Goal: Information Seeking & Learning: Check status

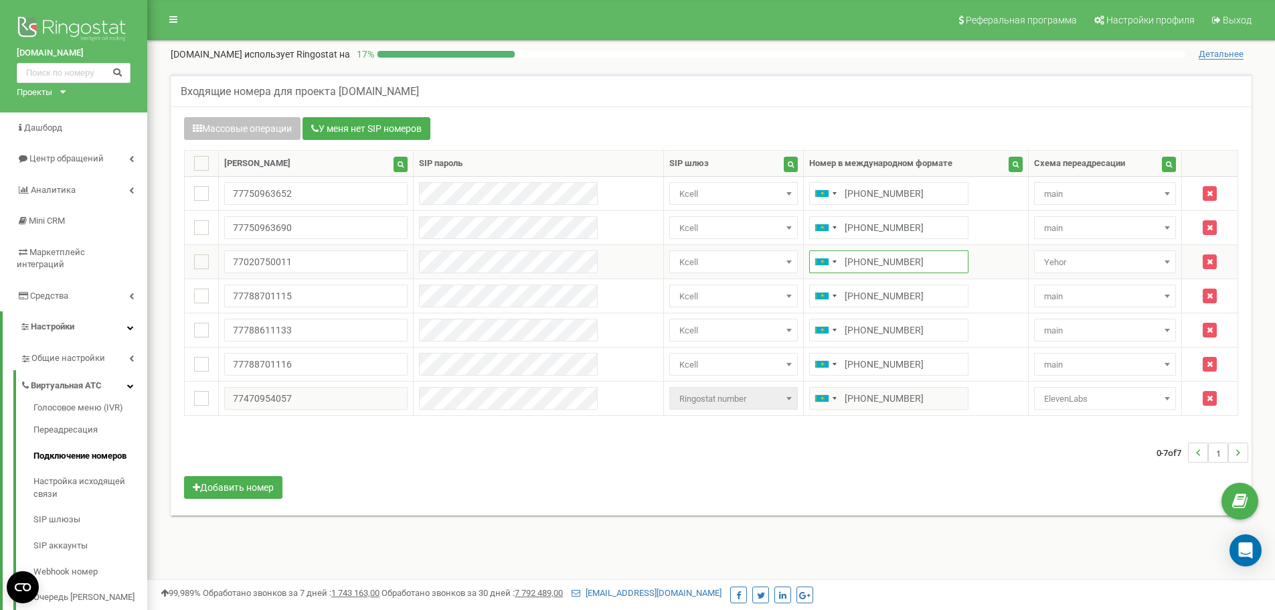
click at [824, 261] on input "+77020750011" at bounding box center [888, 261] width 159 height 23
drag, startPoint x: 879, startPoint y: 262, endPoint x: 846, endPoint y: 262, distance: 32.8
click at [846, 262] on input "+77020750011" at bounding box center [888, 261] width 159 height 23
drag, startPoint x: 843, startPoint y: 263, endPoint x: 860, endPoint y: 263, distance: 17.4
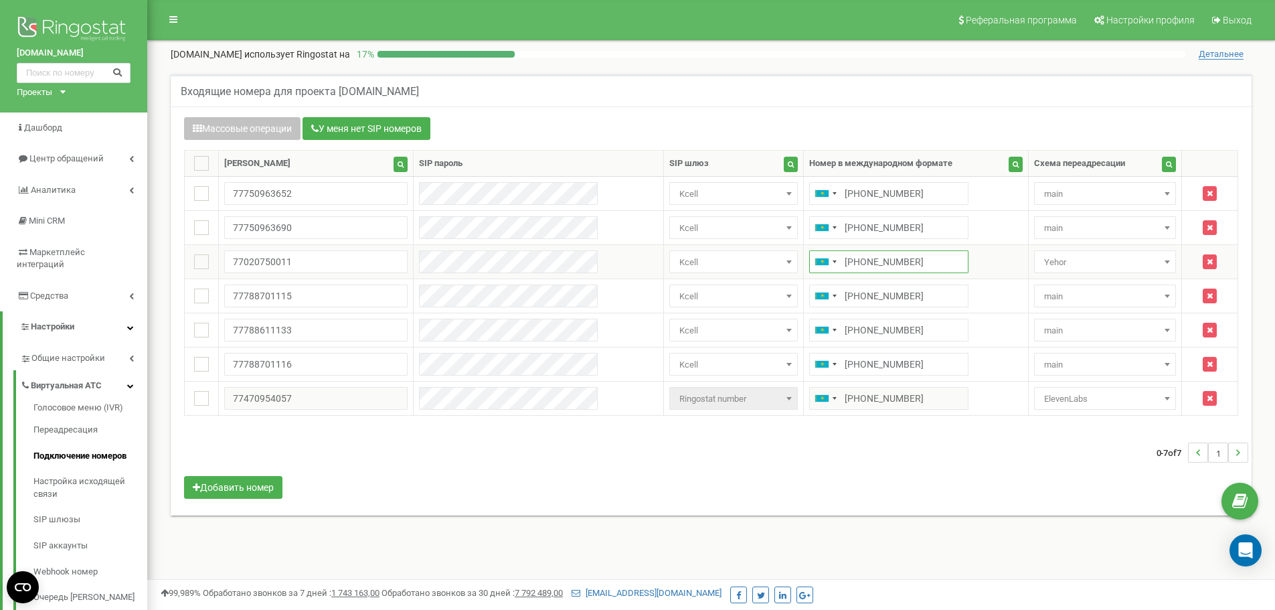
click at [860, 263] on input "+77020750011" at bounding box center [888, 261] width 159 height 23
drag, startPoint x: 870, startPoint y: 262, endPoint x: 840, endPoint y: 261, distance: 29.4
click at [840, 261] on input "+77020750011" at bounding box center [888, 261] width 159 height 23
drag, startPoint x: 846, startPoint y: 262, endPoint x: 875, endPoint y: 263, distance: 28.1
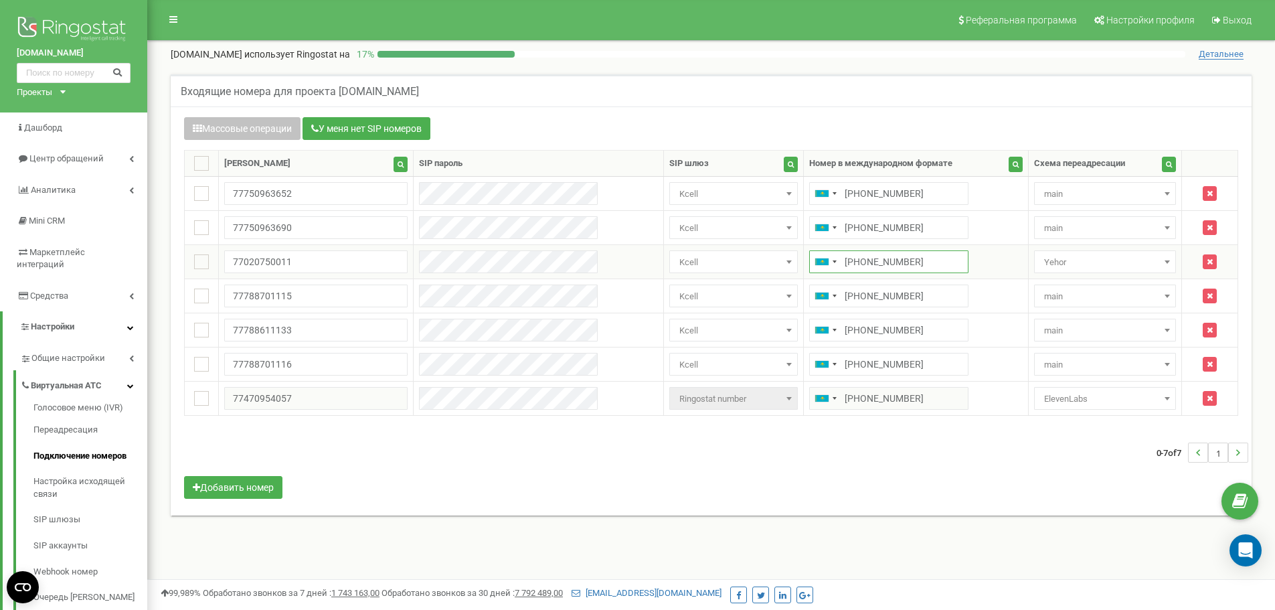
click at [875, 263] on input "+77020750011" at bounding box center [888, 261] width 159 height 23
drag, startPoint x: 875, startPoint y: 263, endPoint x: 843, endPoint y: 263, distance: 31.4
click at [843, 263] on input "+77020750011" at bounding box center [888, 261] width 159 height 23
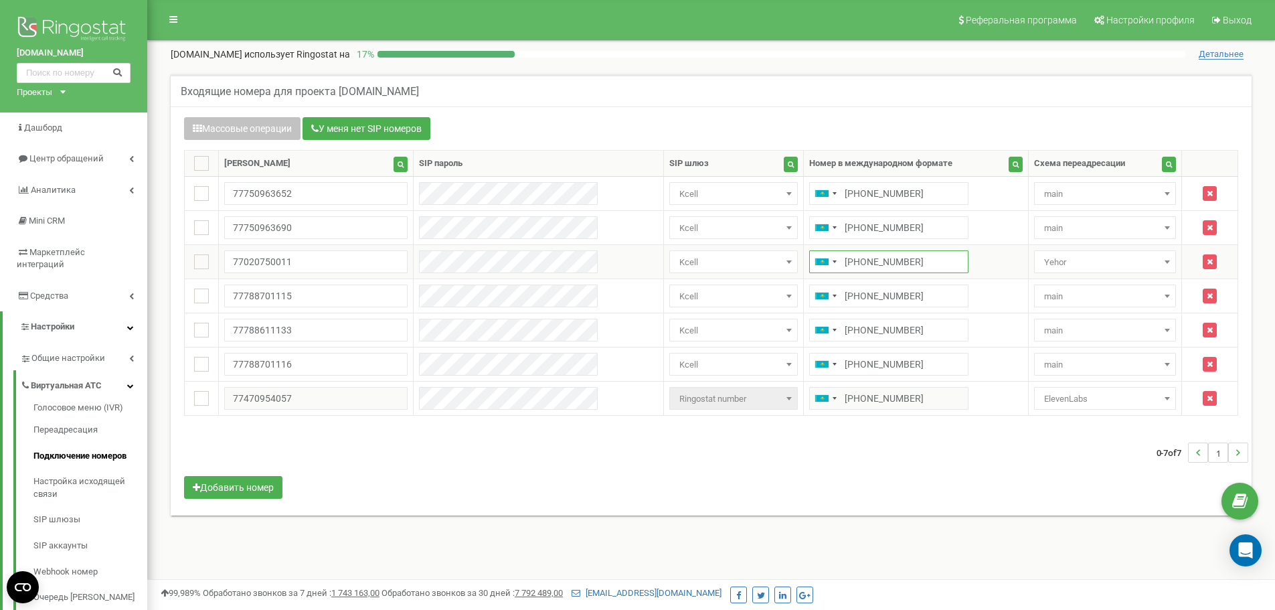
drag, startPoint x: 843, startPoint y: 263, endPoint x: 854, endPoint y: 260, distance: 11.7
click at [854, 260] on input "+77020750011" at bounding box center [888, 261] width 159 height 23
drag, startPoint x: 892, startPoint y: 252, endPoint x: 856, endPoint y: 262, distance: 37.3
click at [856, 262] on input "+77020750011" at bounding box center [888, 261] width 159 height 23
click at [850, 265] on input "+77020750011" at bounding box center [888, 261] width 159 height 23
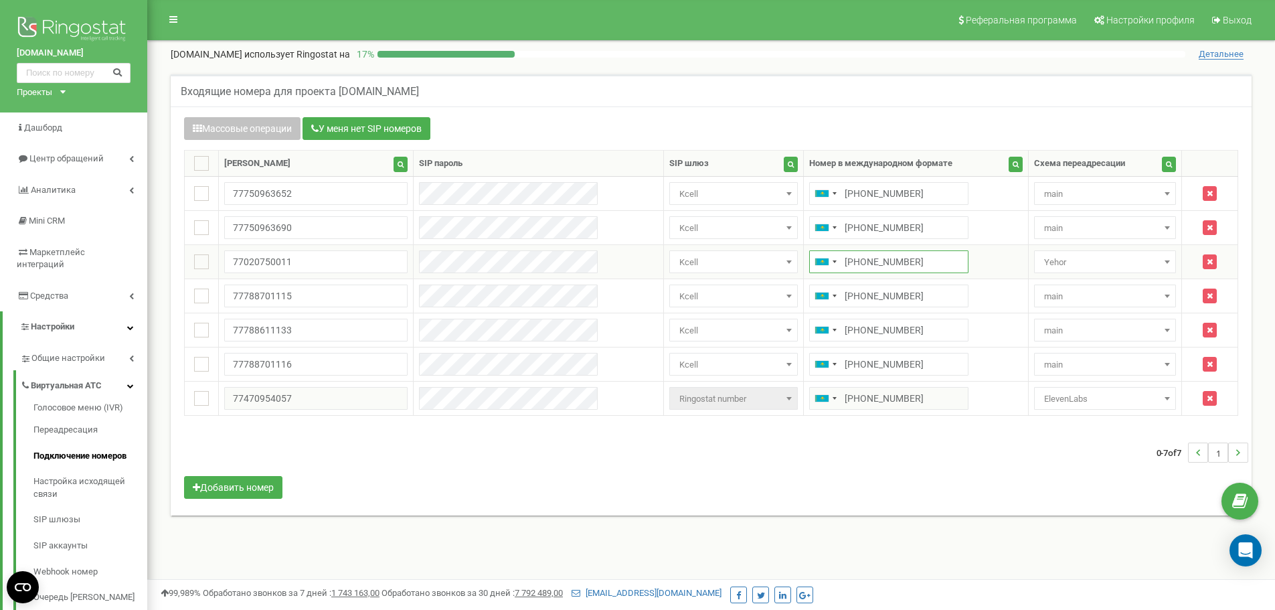
drag, startPoint x: 839, startPoint y: 264, endPoint x: 847, endPoint y: 264, distance: 8.0
click at [846, 264] on input "+77020750011" at bounding box center [888, 261] width 159 height 23
drag, startPoint x: 852, startPoint y: 264, endPoint x: 846, endPoint y: 263, distance: 6.7
click at [846, 263] on input "+77020750011" at bounding box center [888, 261] width 159 height 23
drag, startPoint x: 845, startPoint y: 263, endPoint x: 853, endPoint y: 264, distance: 8.1
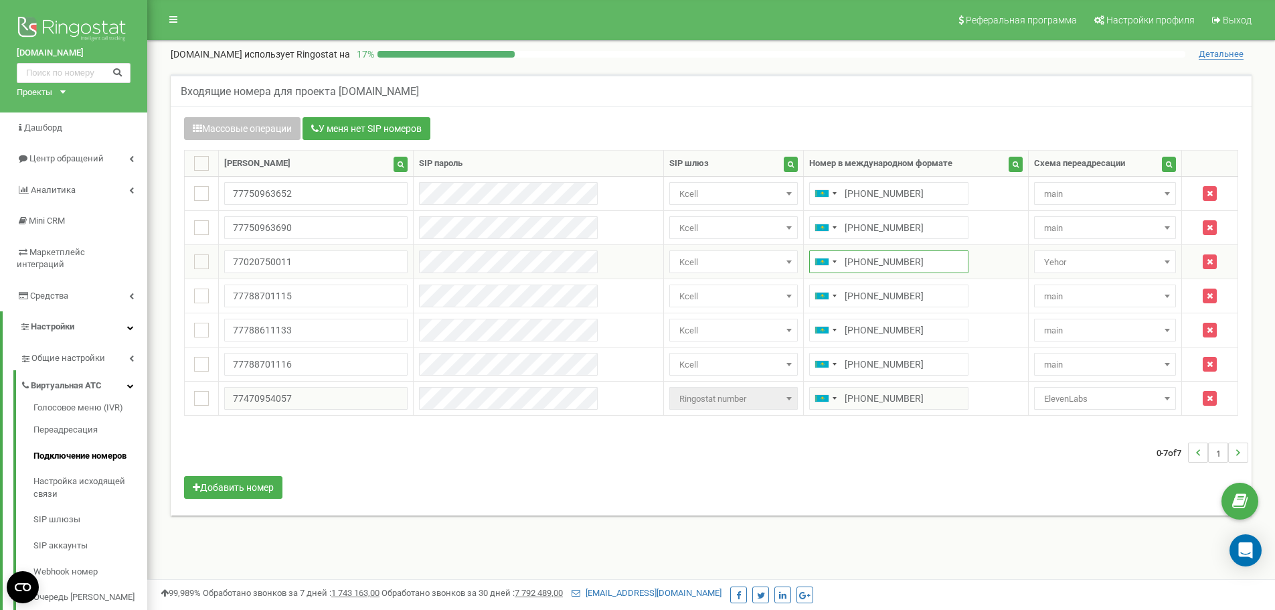
click at [853, 264] on input "+77020750011" at bounding box center [888, 261] width 159 height 23
click at [862, 263] on input "+77020750011" at bounding box center [888, 261] width 159 height 23
drag, startPoint x: 865, startPoint y: 264, endPoint x: 853, endPoint y: 263, distance: 12.1
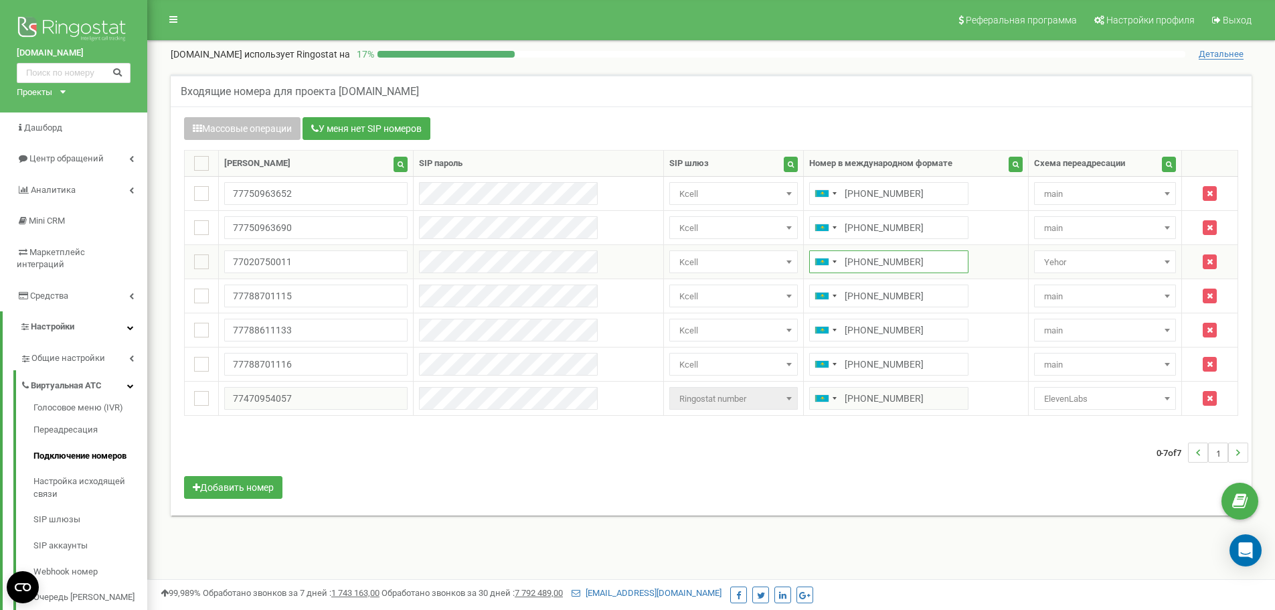
click at [853, 263] on input "+77020750011" at bounding box center [888, 261] width 159 height 23
drag, startPoint x: 851, startPoint y: 268, endPoint x: 842, endPoint y: 266, distance: 8.8
click at [842, 266] on input "+77020750011" at bounding box center [888, 261] width 159 height 23
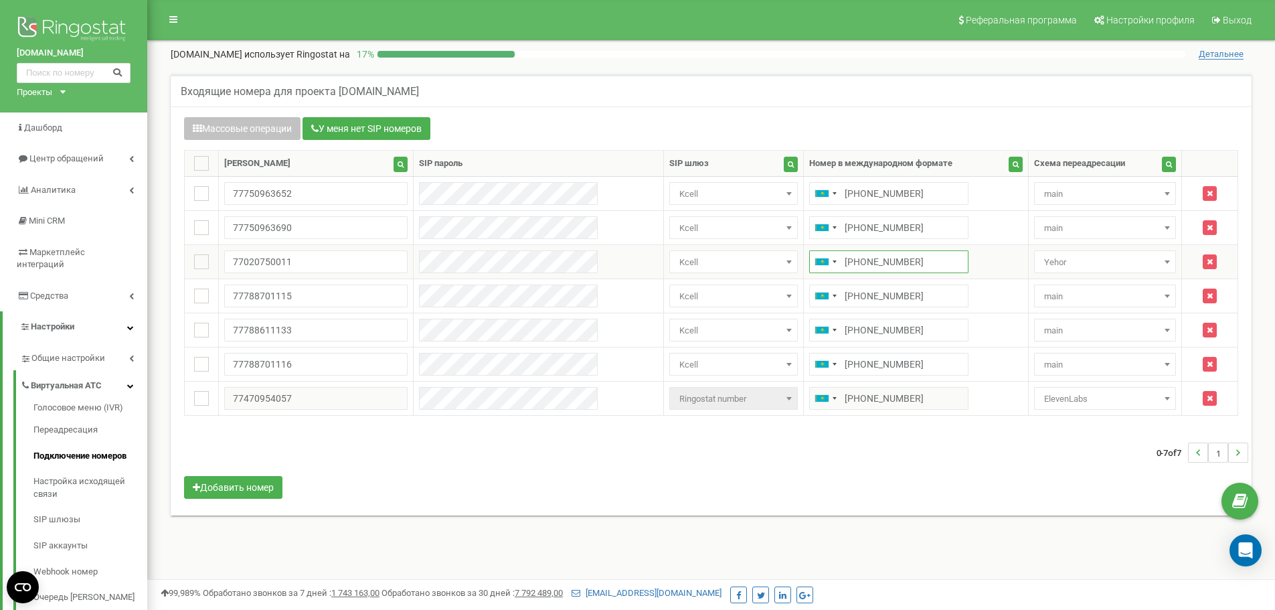
click at [835, 266] on input "+77020750011" at bounding box center [888, 261] width 159 height 23
drag, startPoint x: 841, startPoint y: 266, endPoint x: 827, endPoint y: 265, distance: 14.1
click at [827, 265] on input "+77020750011" at bounding box center [888, 261] width 159 height 23
drag, startPoint x: 824, startPoint y: 265, endPoint x: 814, endPoint y: 264, distance: 10.1
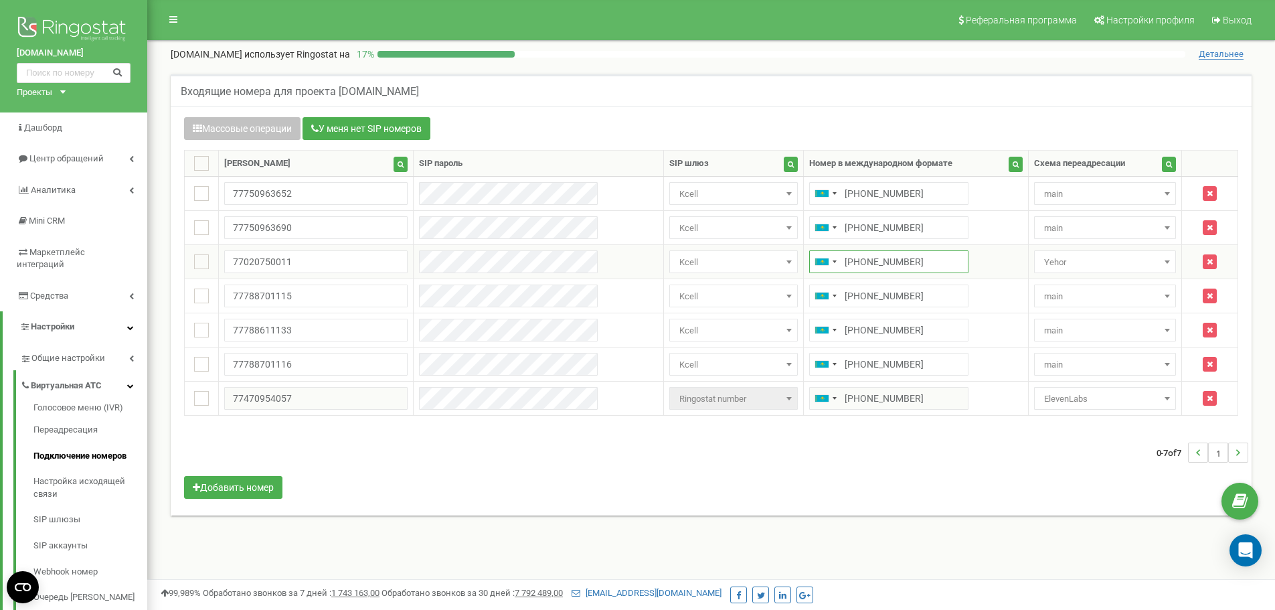
click at [814, 264] on input "+77020750011" at bounding box center [888, 261] width 159 height 23
drag, startPoint x: 804, startPoint y: 265, endPoint x: 818, endPoint y: 262, distance: 14.3
click at [818, 262] on input "+77020750011" at bounding box center [888, 261] width 159 height 23
drag, startPoint x: 820, startPoint y: 262, endPoint x: 832, endPoint y: 261, distance: 12.8
click at [832, 261] on input "+77020750011" at bounding box center [888, 261] width 159 height 23
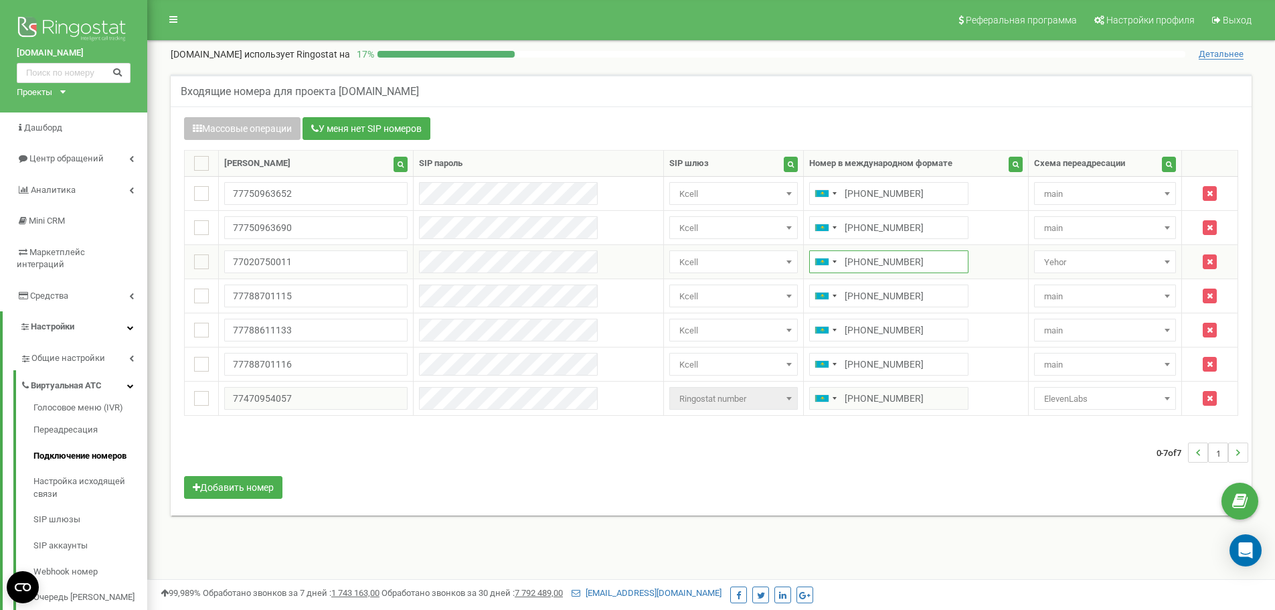
click at [832, 261] on input "+77020750011" at bounding box center [888, 261] width 159 height 23
drag, startPoint x: 881, startPoint y: 260, endPoint x: 847, endPoint y: 264, distance: 33.6
click at [847, 264] on input "+77020750011" at bounding box center [888, 261] width 159 height 23
drag, startPoint x: 847, startPoint y: 264, endPoint x: 832, endPoint y: 263, distance: 14.7
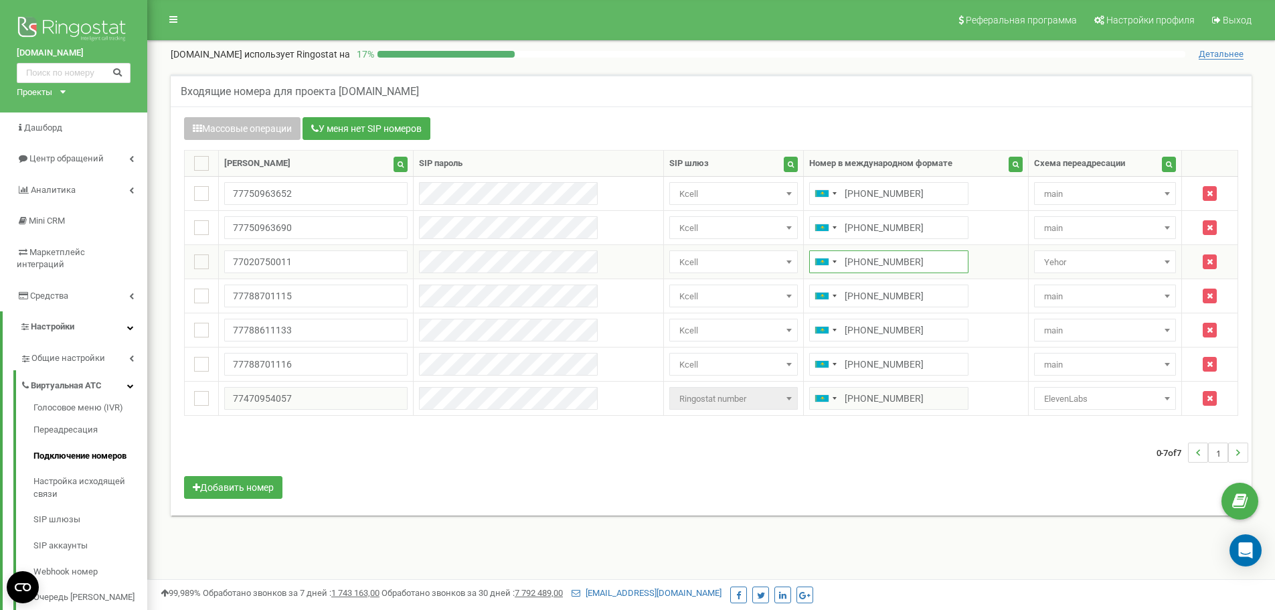
click at [832, 263] on input "+77020750011" at bounding box center [888, 261] width 159 height 23
drag, startPoint x: 832, startPoint y: 263, endPoint x: 826, endPoint y: 262, distance: 6.7
click at [826, 262] on input "+77020750011" at bounding box center [888, 261] width 159 height 23
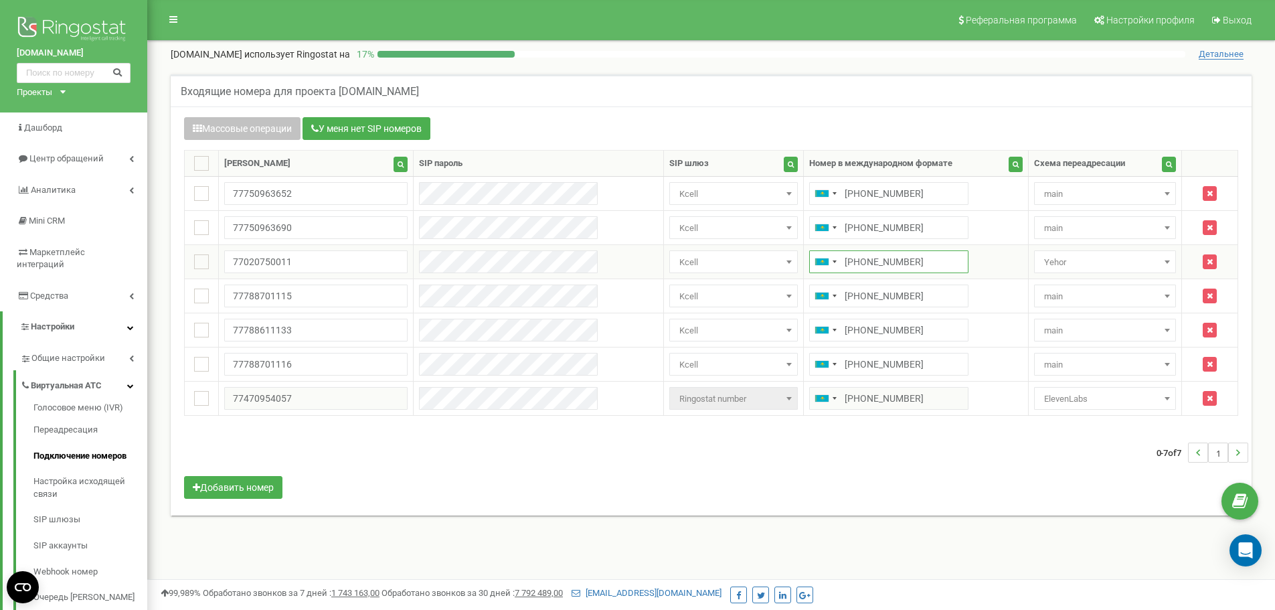
drag, startPoint x: 826, startPoint y: 264, endPoint x: 812, endPoint y: 265, distance: 14.1
click at [812, 265] on input "+77020750011" at bounding box center [888, 261] width 159 height 23
click at [809, 260] on input "+77020750011" at bounding box center [888, 261] width 159 height 23
click at [809, 262] on input "+77020750011" at bounding box center [888, 261] width 159 height 23
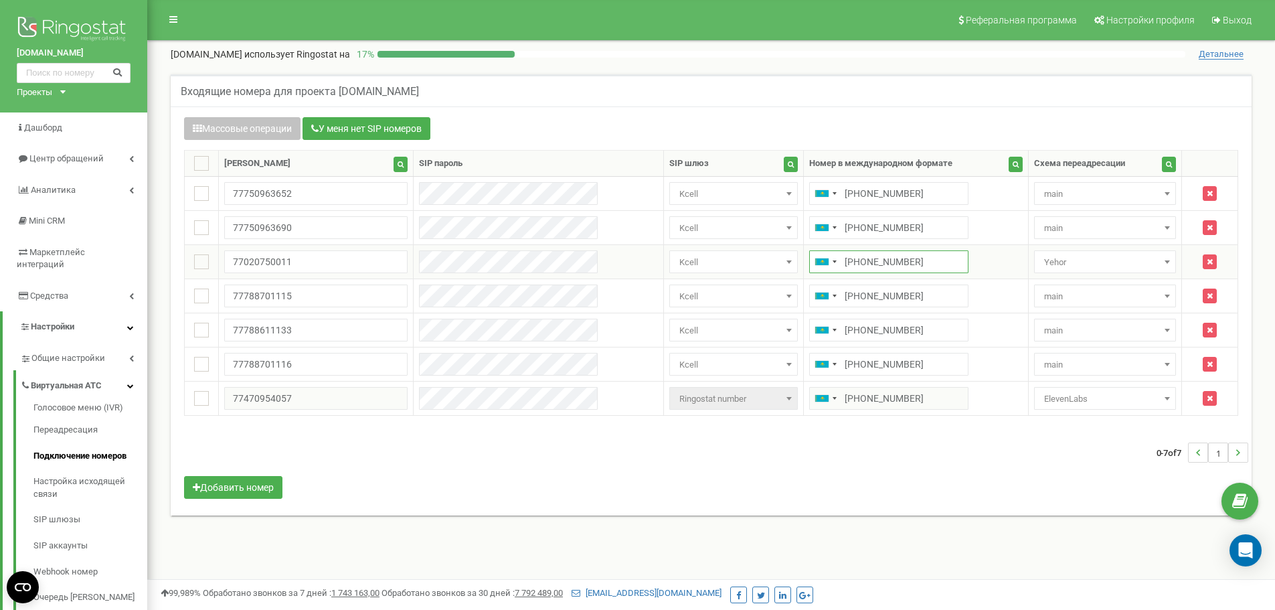
click at [811, 264] on input "+77020750011" at bounding box center [888, 261] width 159 height 23
drag, startPoint x: 812, startPoint y: 261, endPoint x: 828, endPoint y: 259, distance: 16.2
click at [828, 259] on input "+77020750011" at bounding box center [888, 261] width 159 height 23
click at [830, 259] on input "+77020750011" at bounding box center [888, 261] width 159 height 23
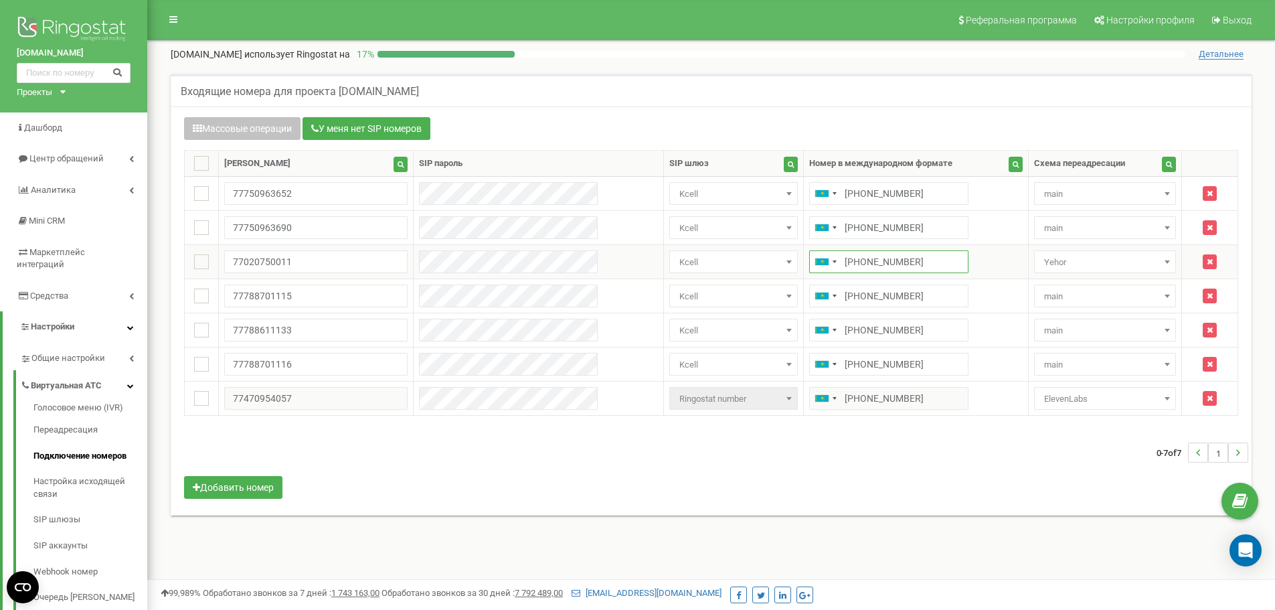
click at [830, 259] on input "+77020750011" at bounding box center [888, 261] width 159 height 23
click at [830, 264] on input "+77020750011" at bounding box center [888, 261] width 159 height 23
drag, startPoint x: 828, startPoint y: 261, endPoint x: 842, endPoint y: 262, distance: 14.1
click at [842, 262] on input "+77020750011" at bounding box center [888, 261] width 159 height 23
drag, startPoint x: 880, startPoint y: 260, endPoint x: 849, endPoint y: 262, distance: 30.8
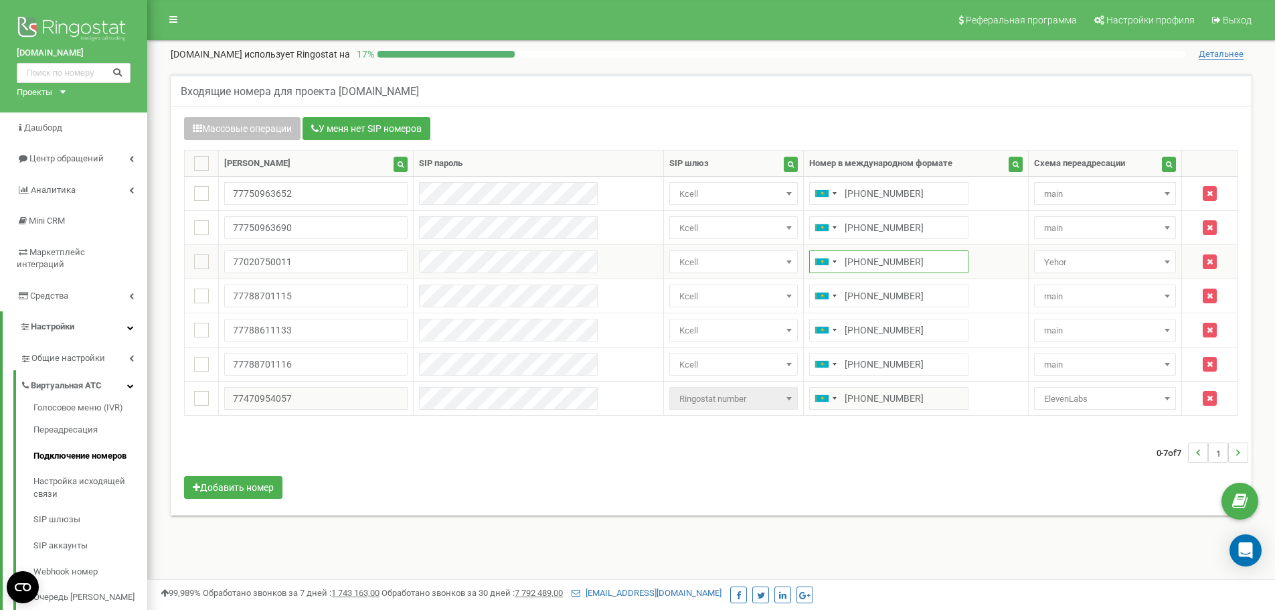
click at [849, 262] on input "+77020750011" at bounding box center [888, 261] width 159 height 23
drag, startPoint x: 841, startPoint y: 262, endPoint x: 831, endPoint y: 263, distance: 10.1
click at [831, 263] on input "+77020750011" at bounding box center [888, 261] width 159 height 23
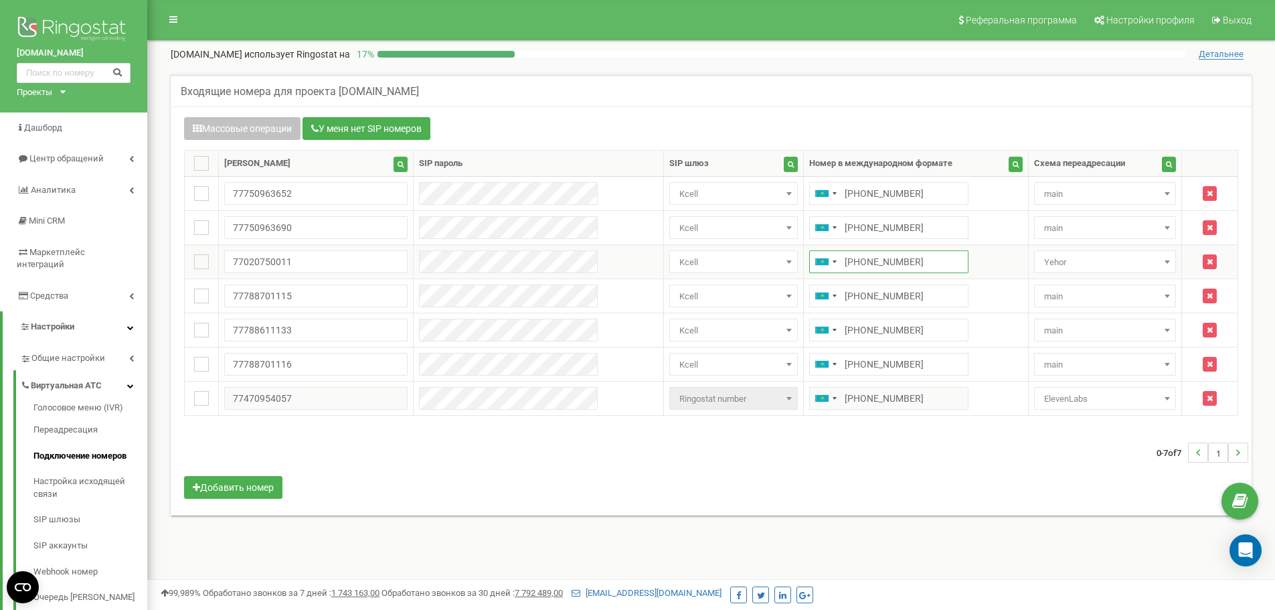
click at [830, 264] on input "+77020750011" at bounding box center [888, 261] width 159 height 23
click at [828, 263] on input "+77020750011" at bounding box center [888, 261] width 159 height 23
click at [893, 260] on input "+77020750011" at bounding box center [888, 261] width 159 height 23
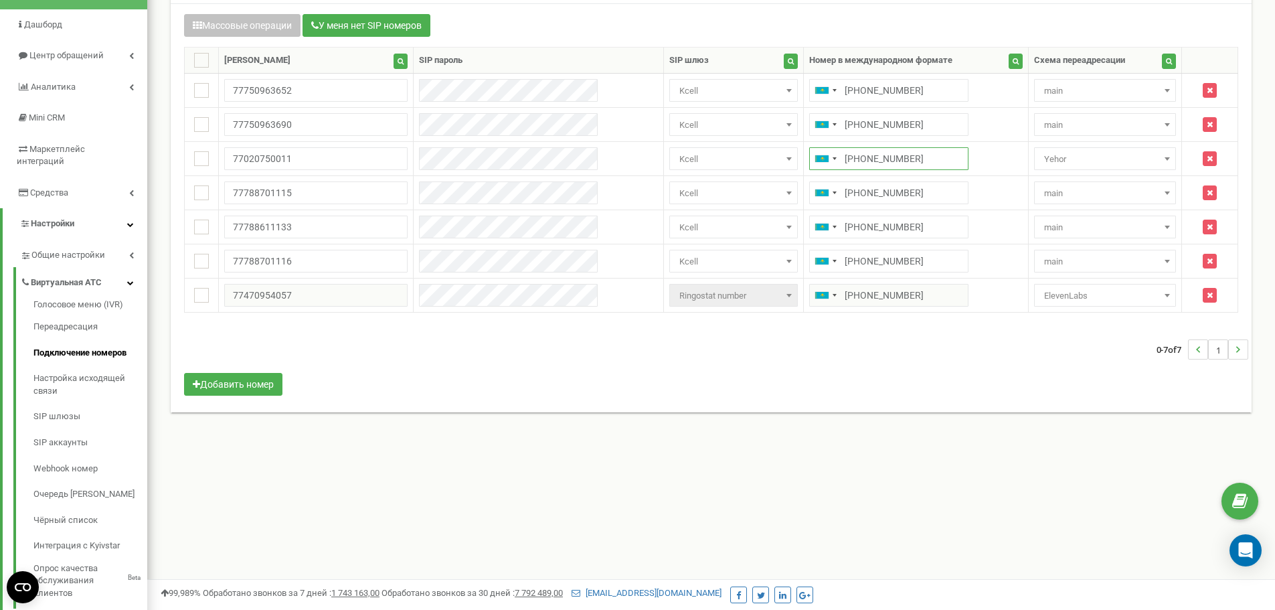
scroll to position [66, 0]
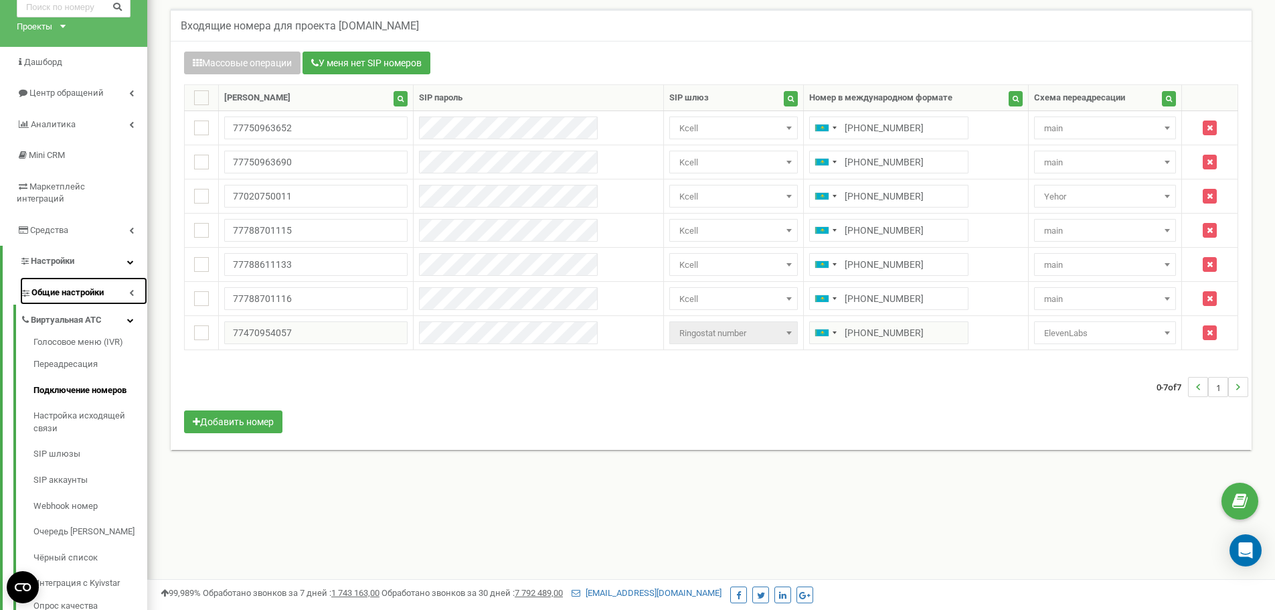
click at [96, 286] on span "Общие настройки" at bounding box center [67, 292] width 72 height 13
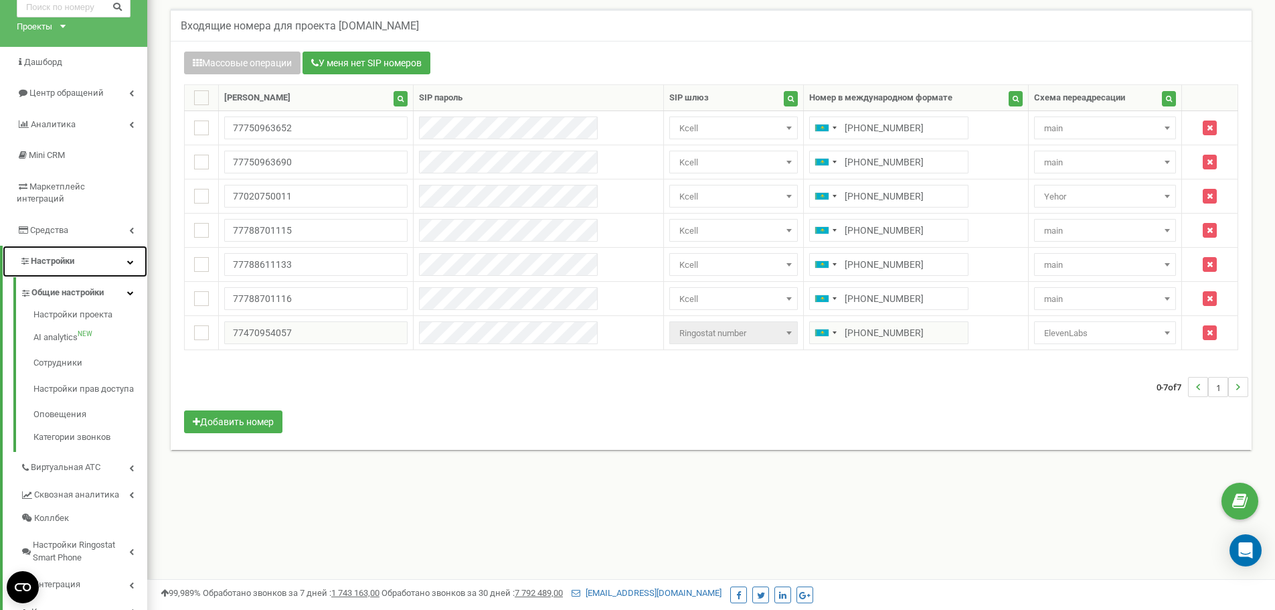
click at [118, 254] on link "Настройки" at bounding box center [75, 261] width 145 height 31
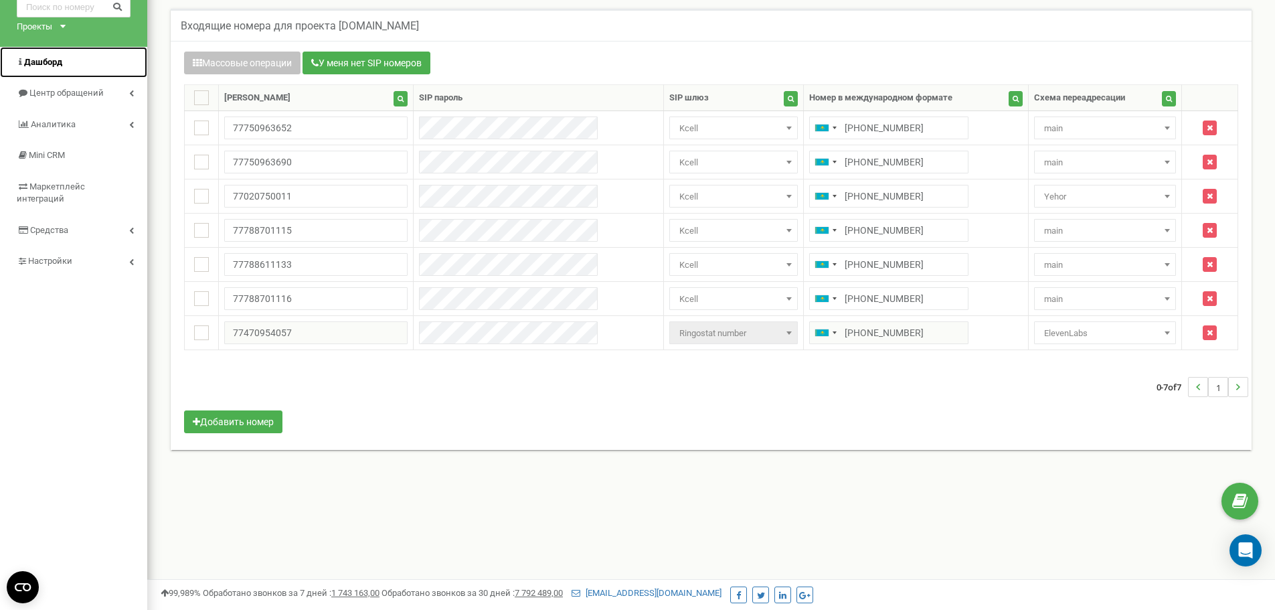
click at [35, 61] on span "Дашборд" at bounding box center [43, 62] width 38 height 10
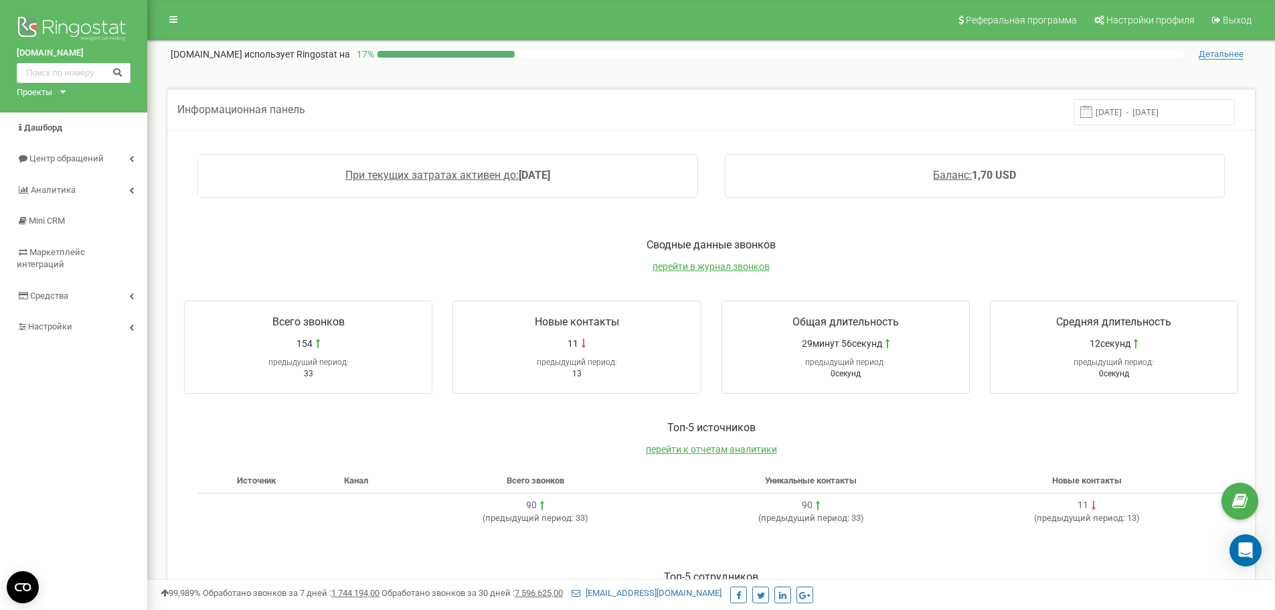
click at [312, 342] on span "154" at bounding box center [304, 343] width 16 height 13
click at [707, 265] on span "перейти в журнал звонков" at bounding box center [710, 266] width 117 height 11
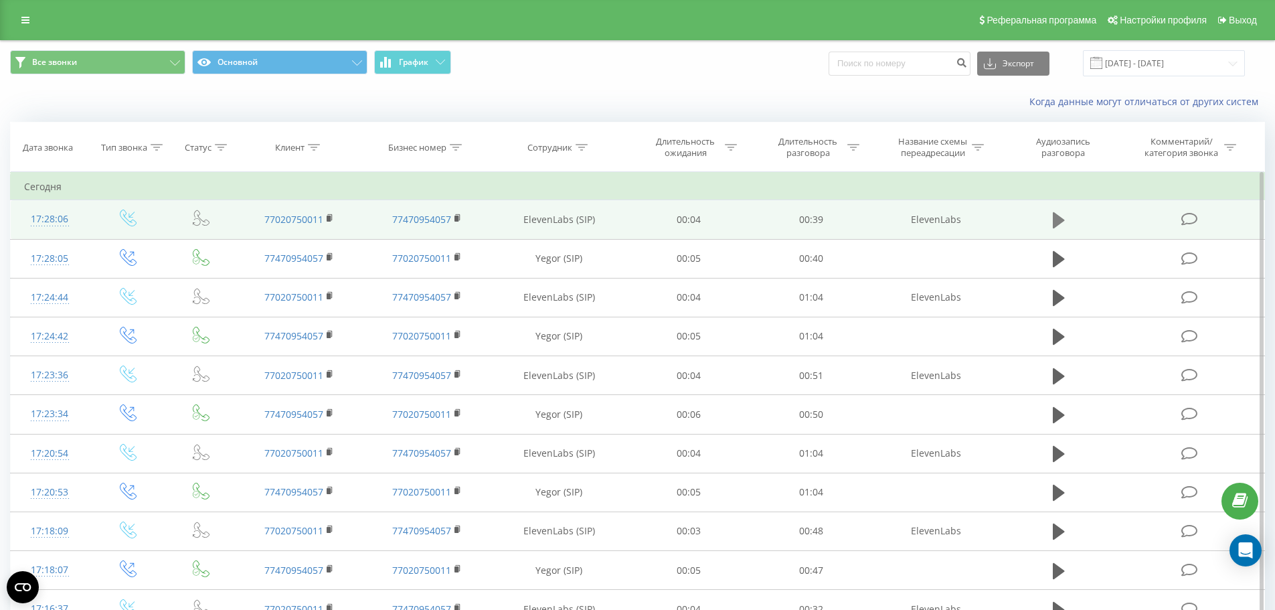
click at [1059, 218] on icon at bounding box center [1059, 220] width 12 height 16
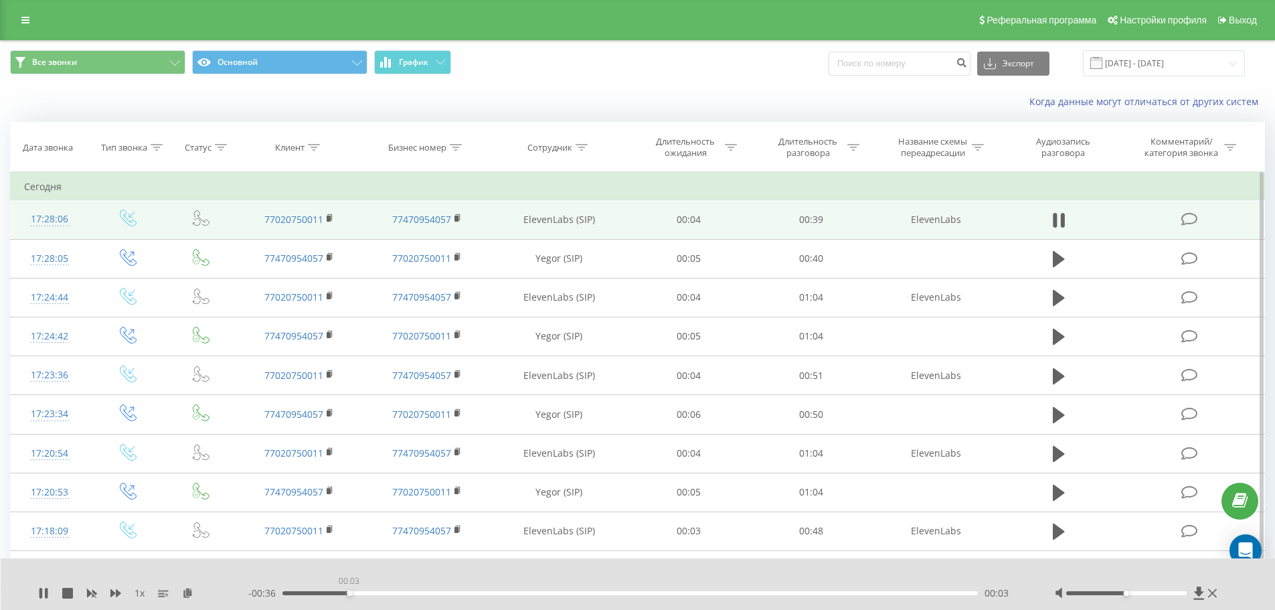
click at [349, 592] on div "00:03" at bounding box center [630, 593] width 696 height 4
click at [39, 593] on icon at bounding box center [40, 592] width 3 height 11
click at [1216, 596] on icon at bounding box center [1212, 593] width 9 height 9
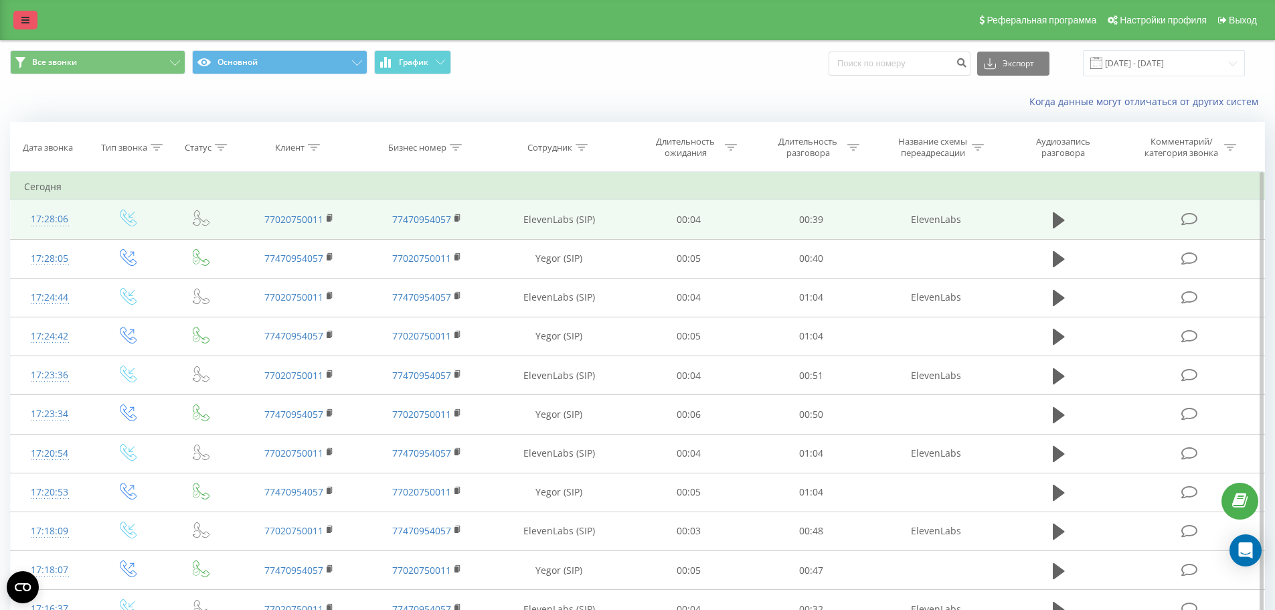
click at [19, 21] on link at bounding box center [25, 20] width 24 height 19
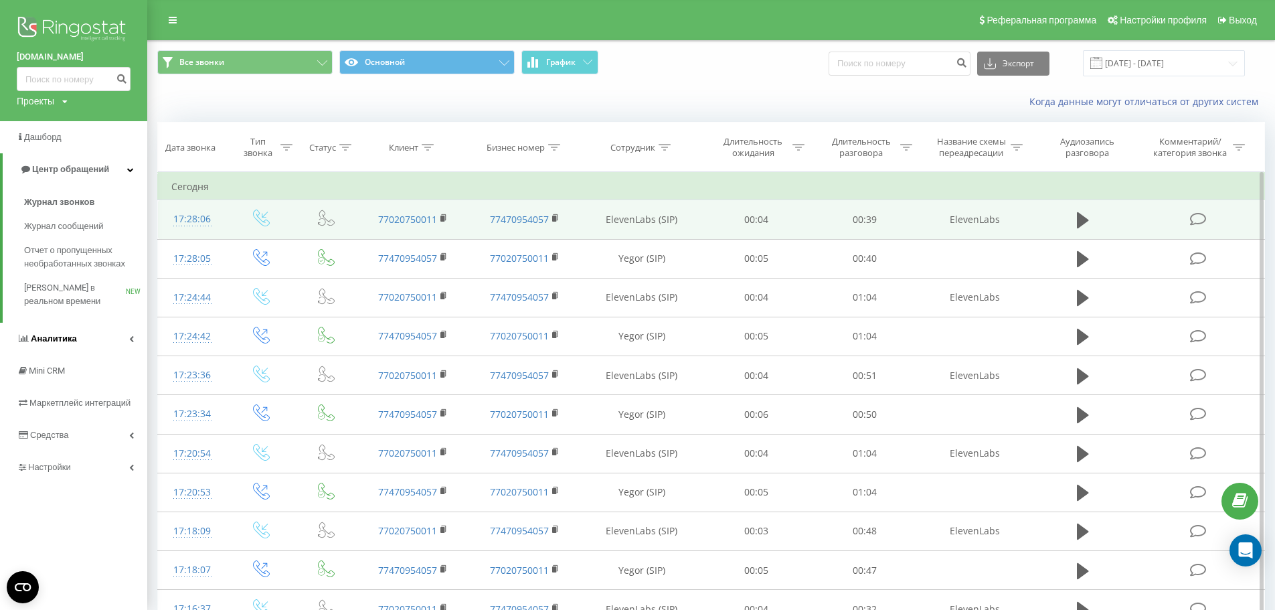
click at [114, 335] on link "Аналитика" at bounding box center [73, 339] width 147 height 32
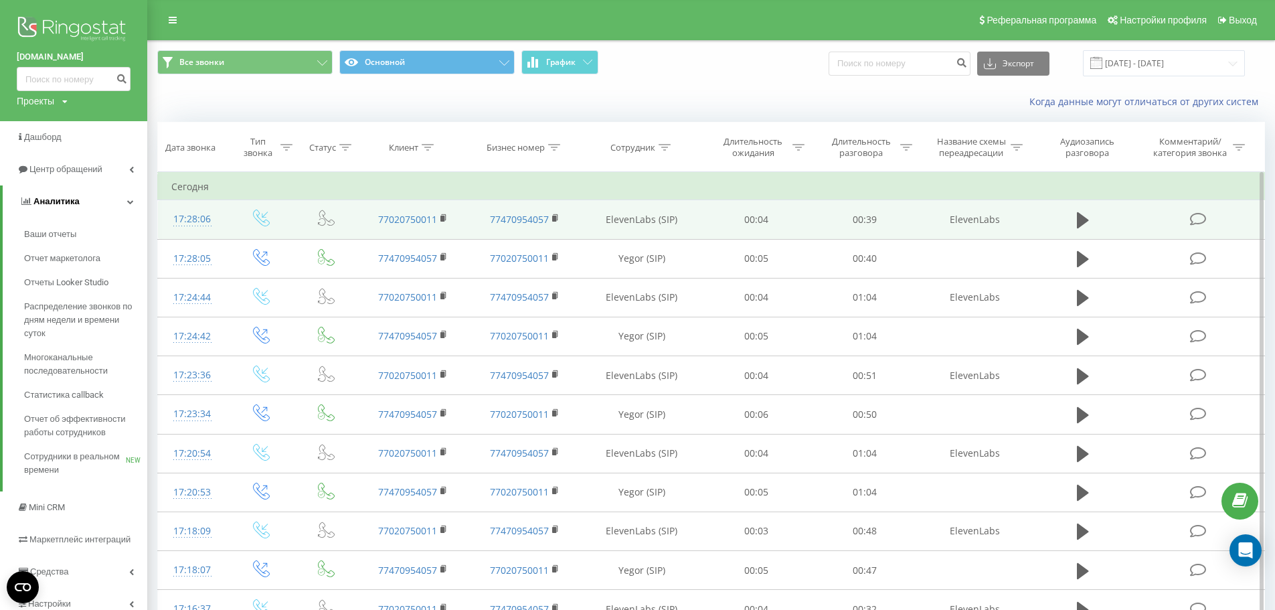
click at [122, 197] on link "Аналитика" at bounding box center [75, 201] width 145 height 32
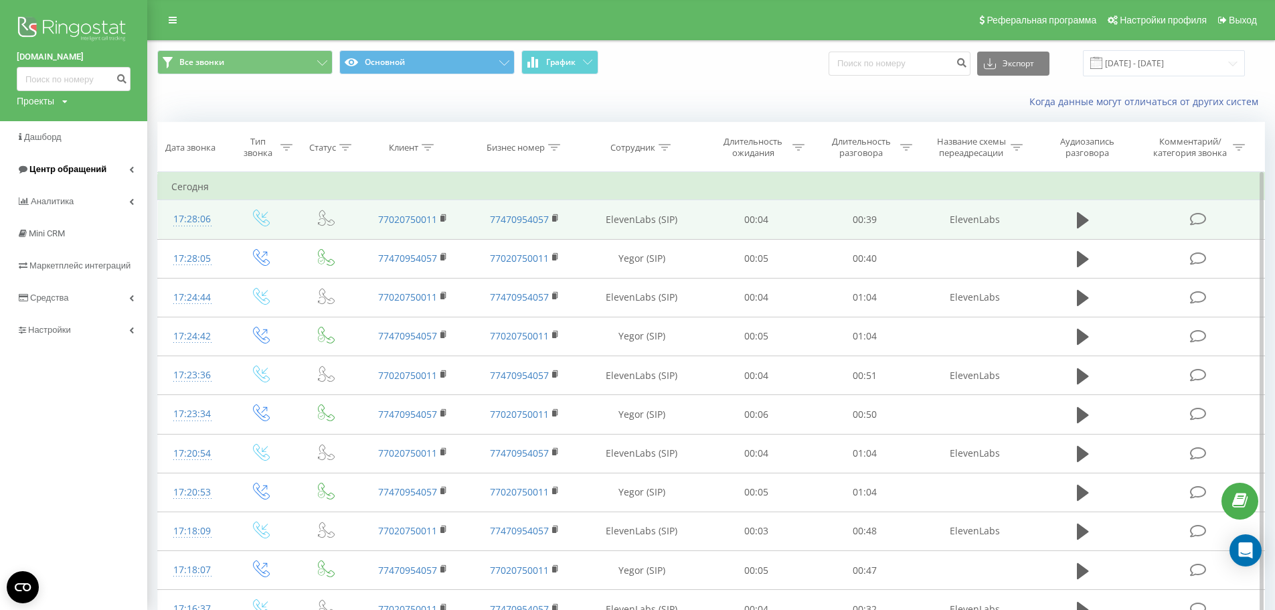
click at [126, 173] on link "Центр обращений" at bounding box center [73, 169] width 147 height 32
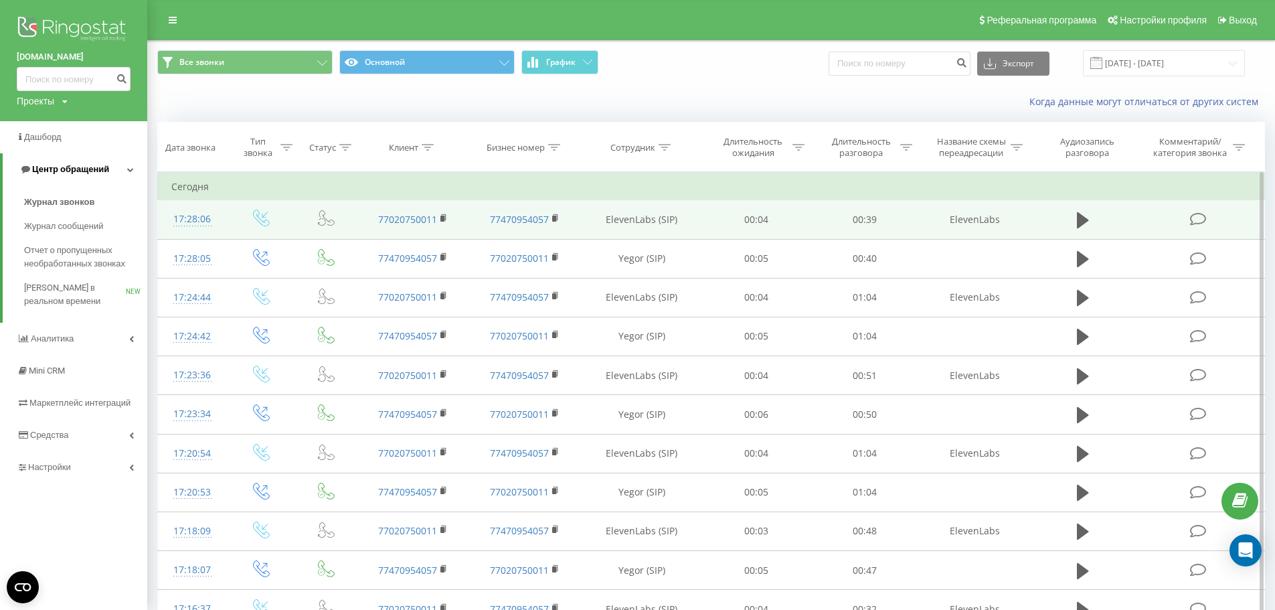
click at [126, 173] on link "Центр обращений" at bounding box center [75, 169] width 145 height 32
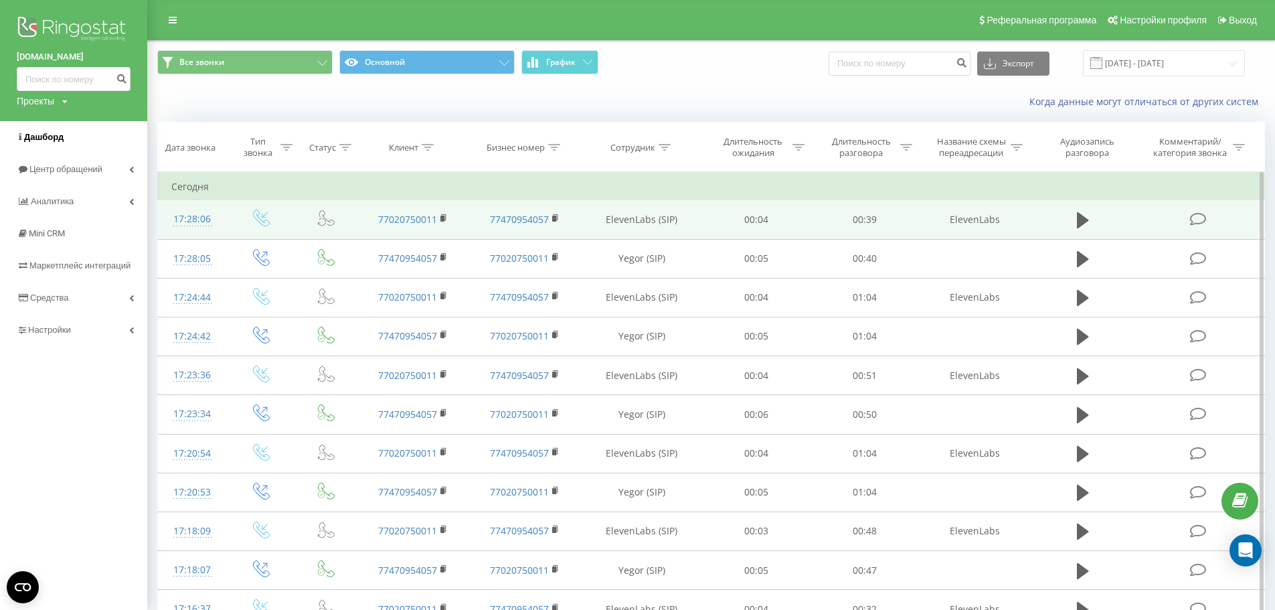
click at [122, 142] on link "Дашборд" at bounding box center [73, 137] width 147 height 32
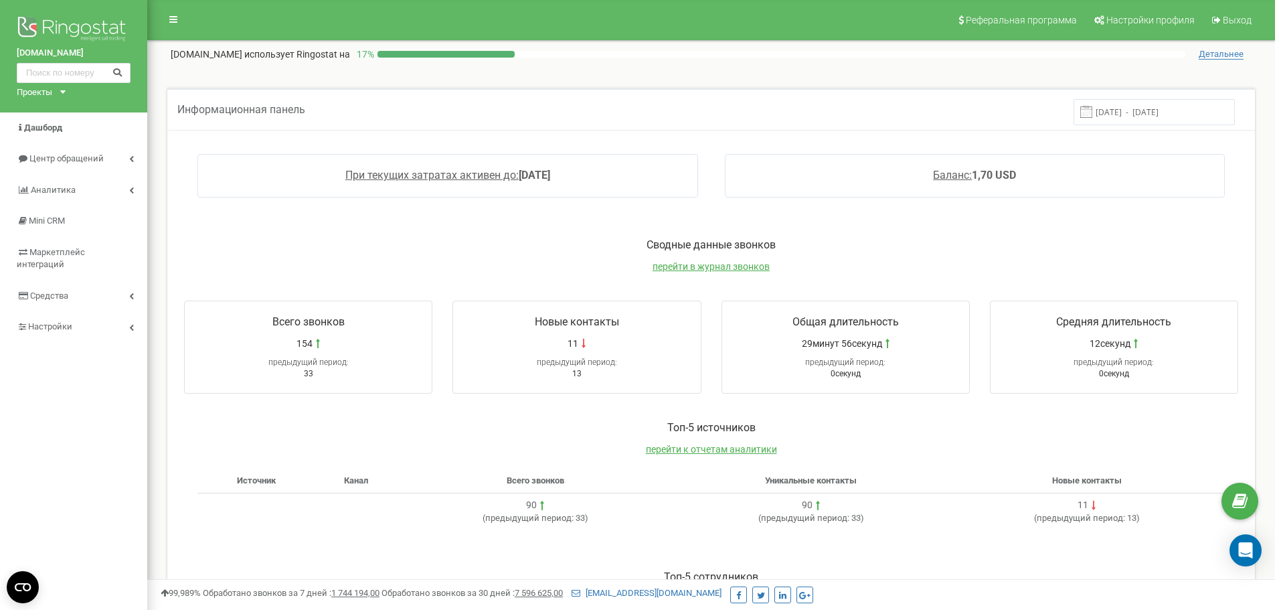
click at [298, 339] on span "154" at bounding box center [304, 343] width 16 height 13
click at [271, 326] on div "Всего звонков" at bounding box center [308, 325] width 234 height 22
click at [25, 583] on icon "Open CMP widget" at bounding box center [23, 587] width 16 height 8
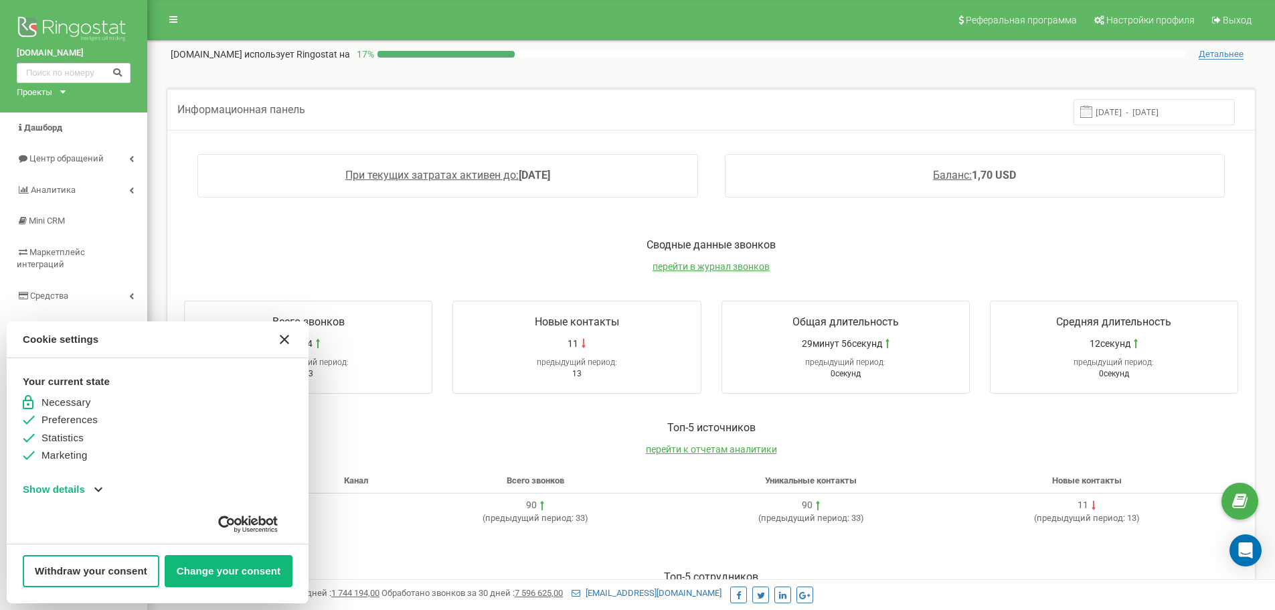
click at [288, 347] on button "[#WIDGET_ICON_CROSS#]" at bounding box center [284, 339] width 32 height 32
